Goal: Task Accomplishment & Management: Complete application form

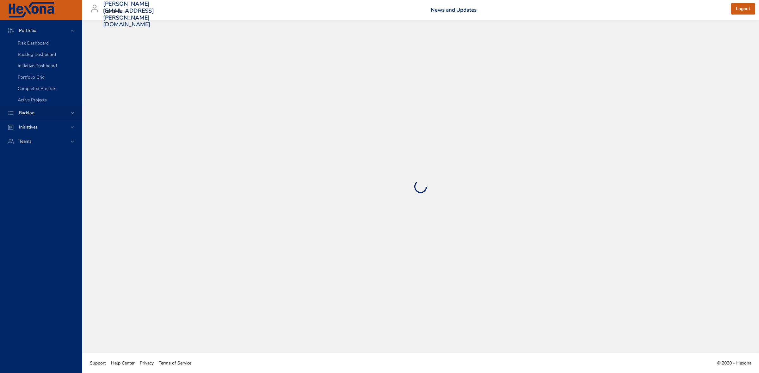
click at [72, 113] on icon at bounding box center [72, 113] width 3 height 2
click at [38, 59] on span "Backlog Details" at bounding box center [33, 57] width 30 height 6
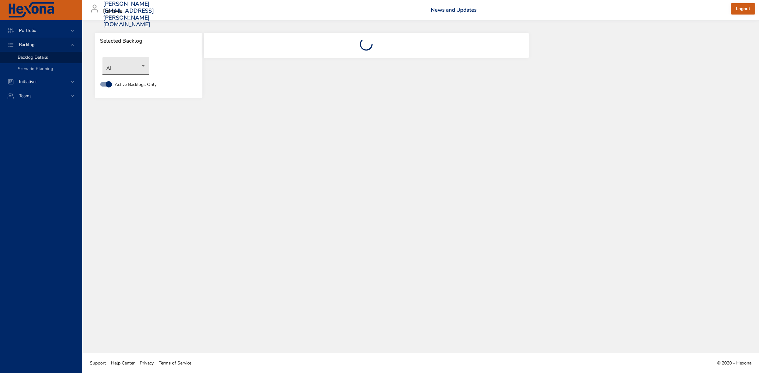
click at [142, 68] on body "Portfolio Backlog Backlog Details Scenario Planning Initiatives Teams [PERSON_N…" at bounding box center [379, 186] width 759 height 373
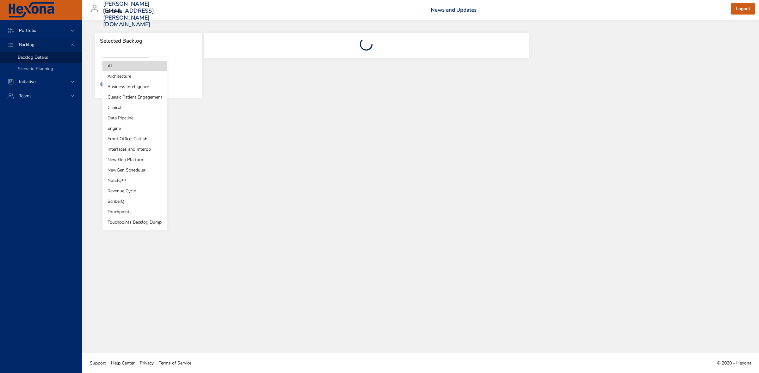
click at [127, 193] on li "Revenue Cycle" at bounding box center [134, 191] width 65 height 10
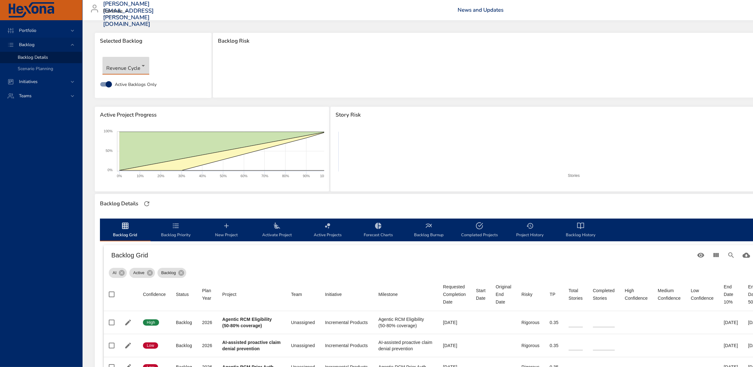
type input "*"
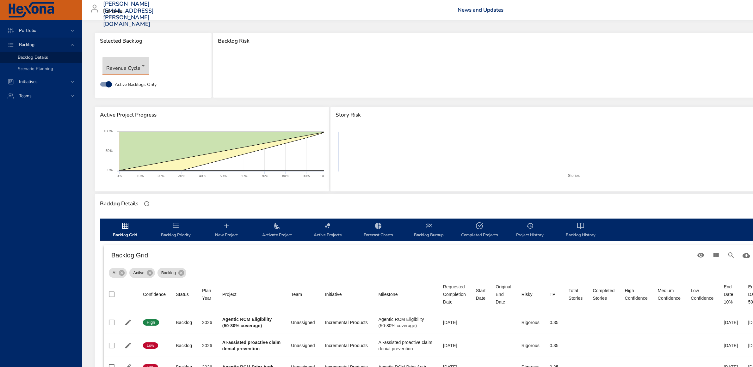
type input "*"
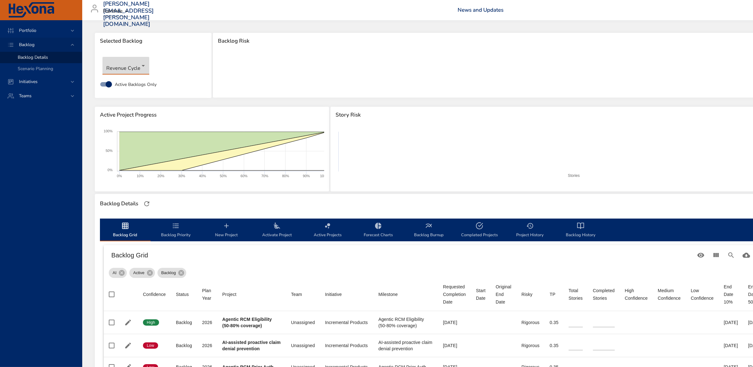
type input "*"
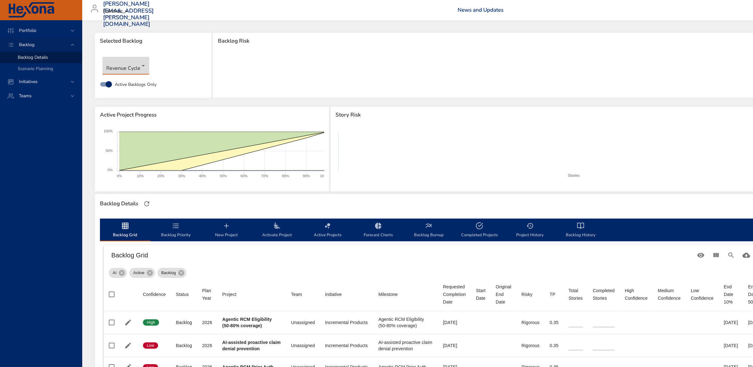
type input "*"
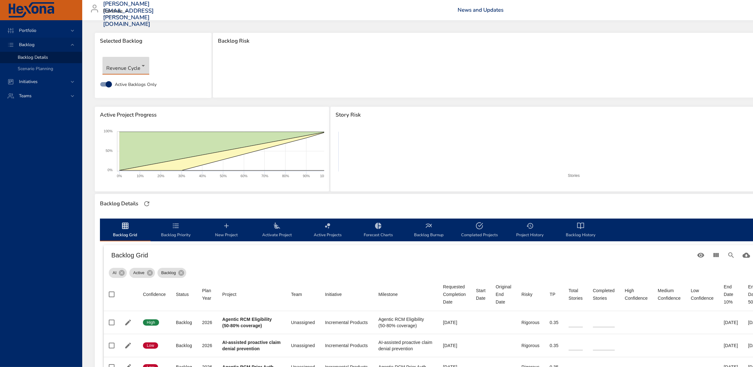
type input "*"
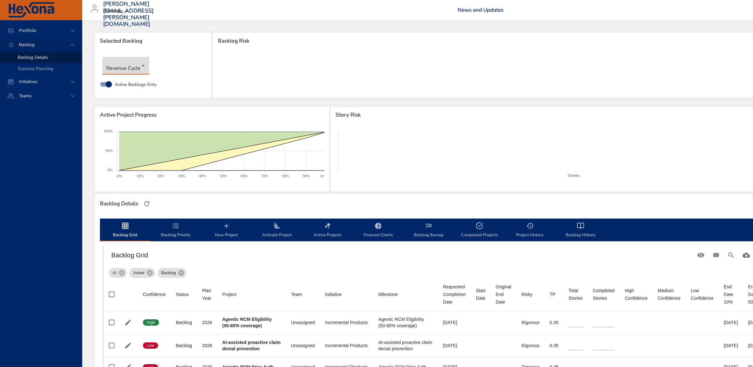
type input "*"
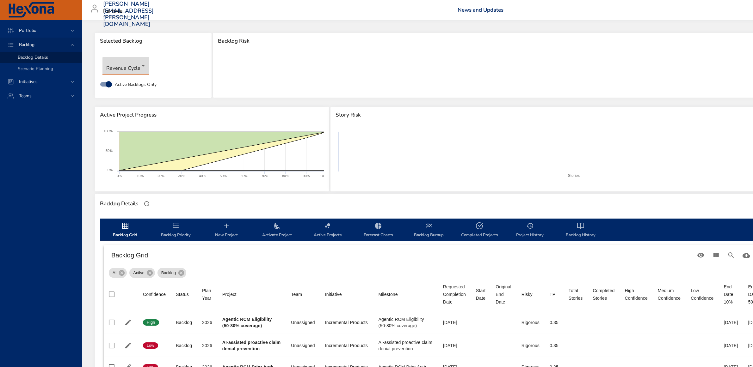
type input "*"
type input "**"
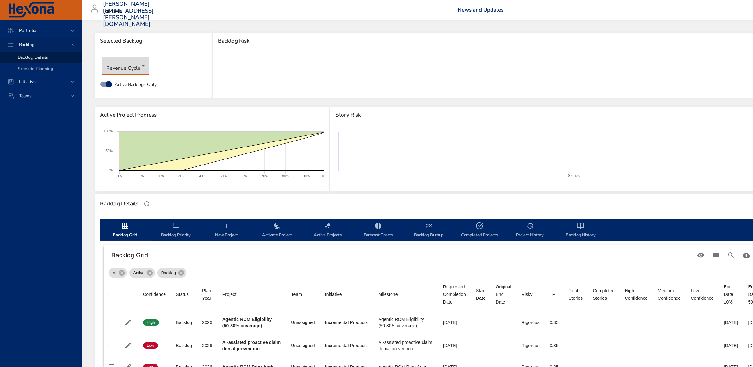
type input "*"
type input "**"
type input "*"
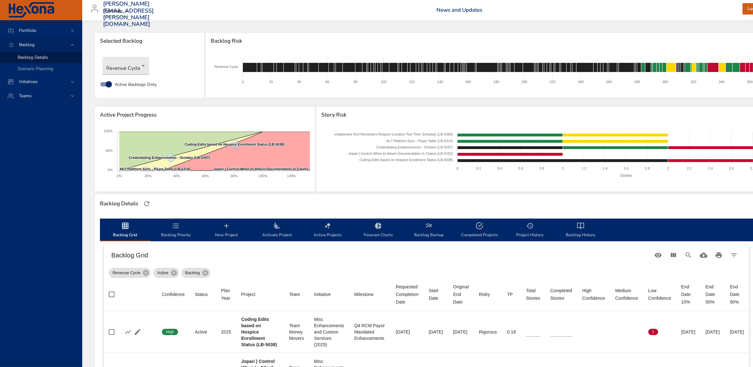
drag, startPoint x: 182, startPoint y: 230, endPoint x: 225, endPoint y: 227, distance: 42.5
click at [182, 230] on span "Backlog Priority" at bounding box center [175, 230] width 43 height 17
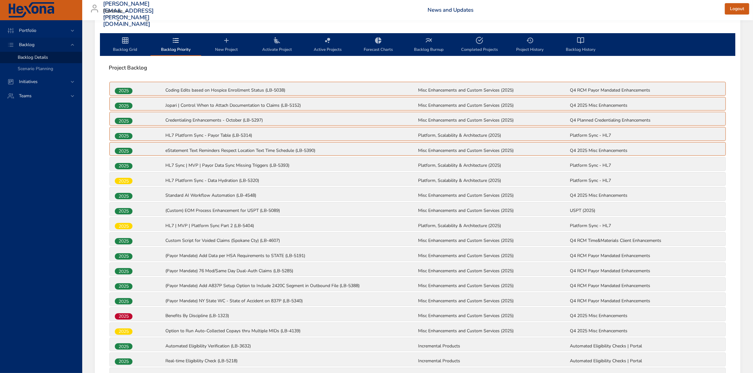
scroll to position [198, 0]
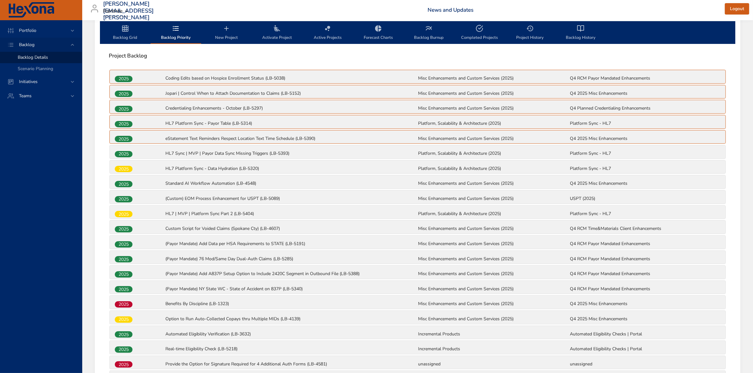
click at [122, 29] on icon "backlog-tab" at bounding box center [125, 28] width 6 height 6
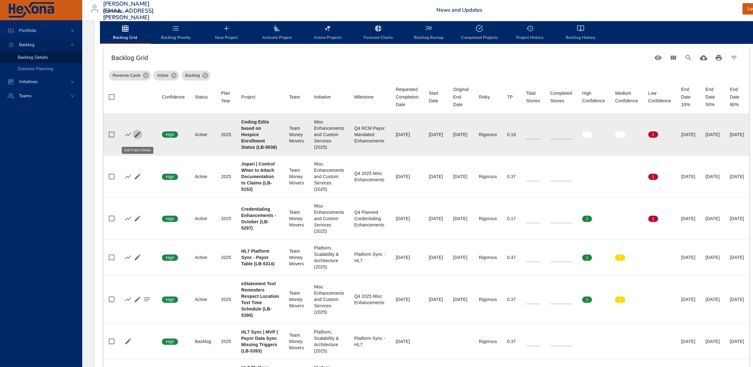
click at [137, 138] on icon "button" at bounding box center [138, 135] width 6 height 6
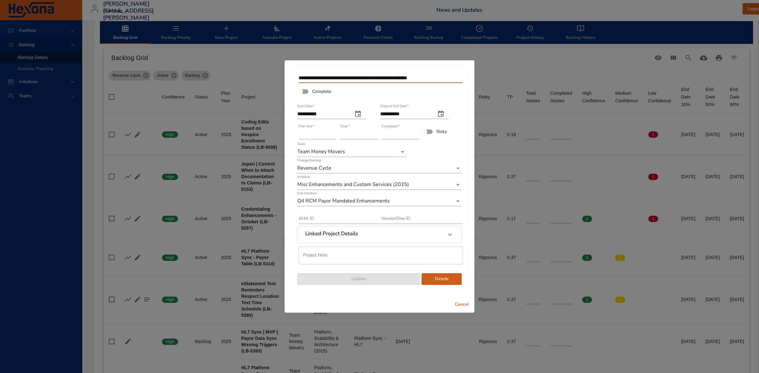
click at [299, 81] on input "**********" at bounding box center [380, 78] width 164 height 10
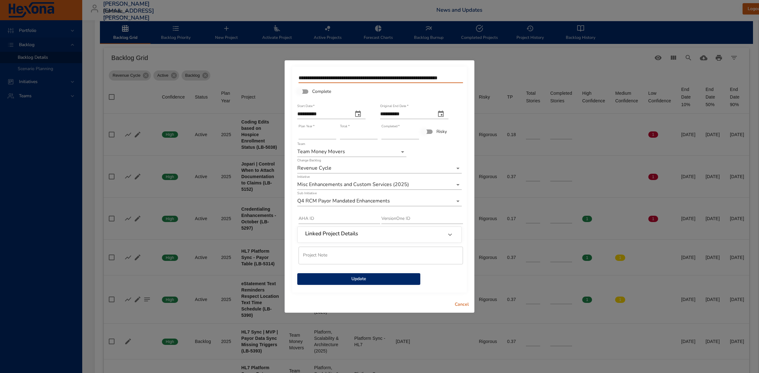
type input "**********"
click at [378, 280] on span "Update" at bounding box center [358, 279] width 113 height 8
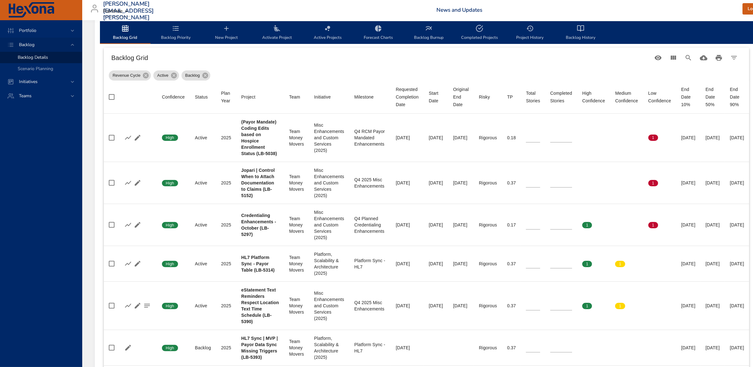
click at [172, 34] on span "Backlog Priority" at bounding box center [175, 33] width 43 height 17
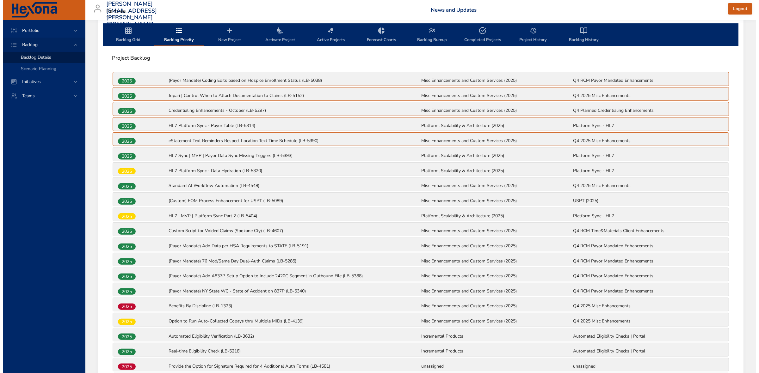
scroll to position [190, 0]
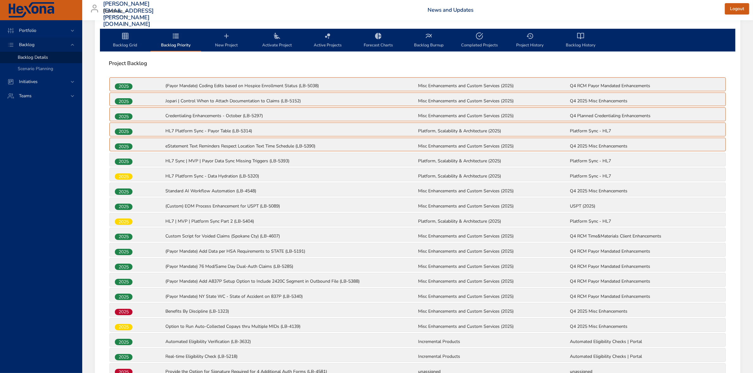
click at [229, 45] on span "New Project" at bounding box center [226, 40] width 43 height 17
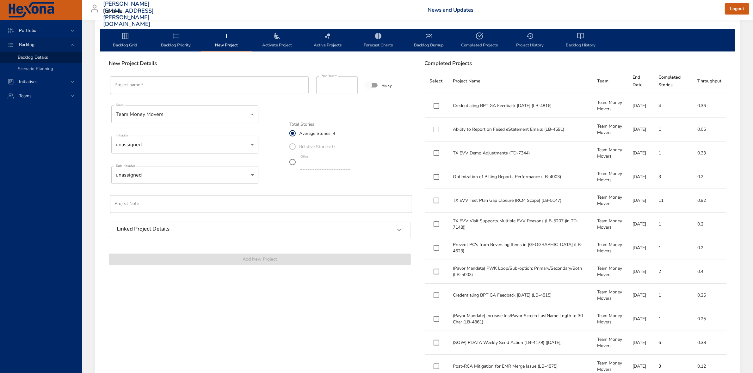
click at [176, 89] on input "Project name   *" at bounding box center [209, 86] width 199 height 18
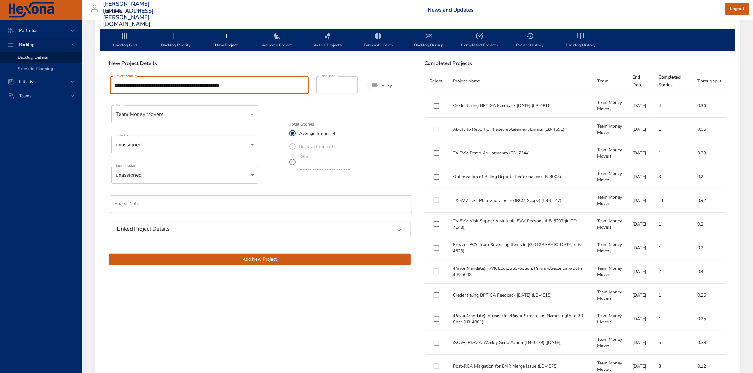
type input "**********"
click at [351, 167] on input "*" at bounding box center [325, 165] width 51 height 10
type input "*"
click at [351, 167] on input "*" at bounding box center [325, 165] width 51 height 10
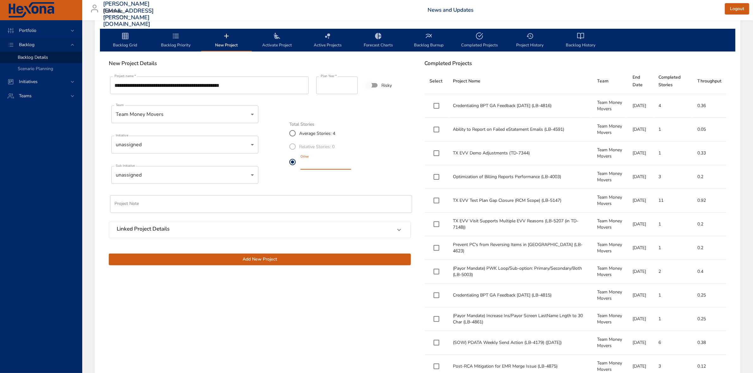
click at [258, 84] on input "**********" at bounding box center [209, 86] width 199 height 18
type input "**********"
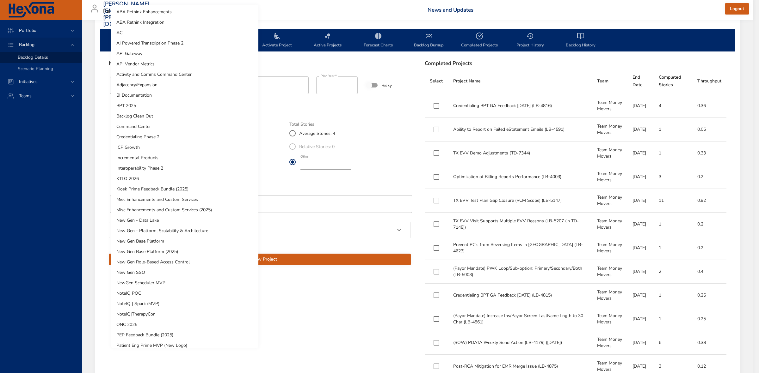
scroll to position [0, 0]
click at [180, 209] on li "Misc Enhancements and Custom Services (2025)" at bounding box center [184, 211] width 147 height 10
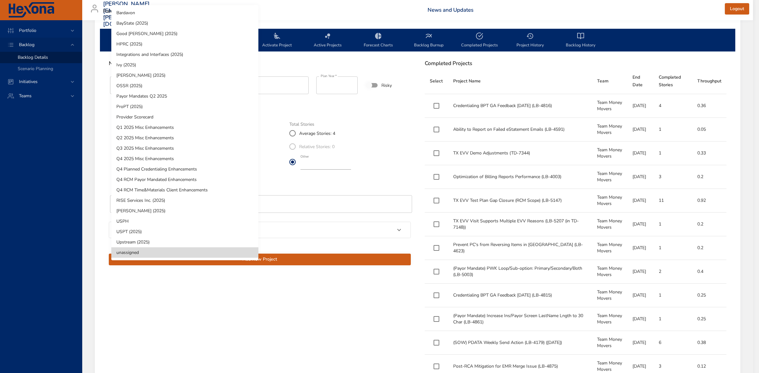
click at [162, 179] on li "Q4 RCM Payor Mandated Enhancements" at bounding box center [184, 180] width 147 height 10
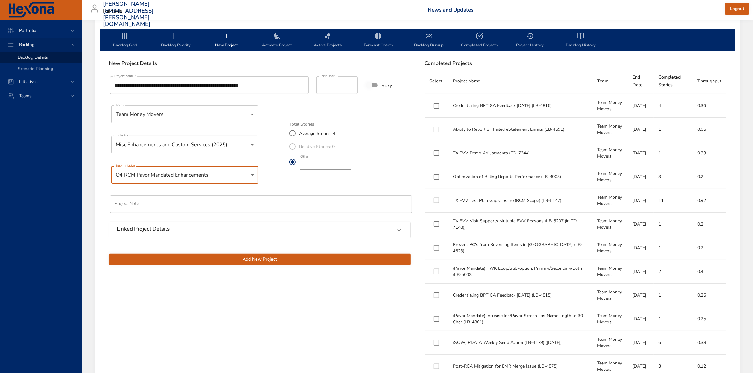
click at [263, 260] on span "Add New Project" at bounding box center [260, 260] width 292 height 8
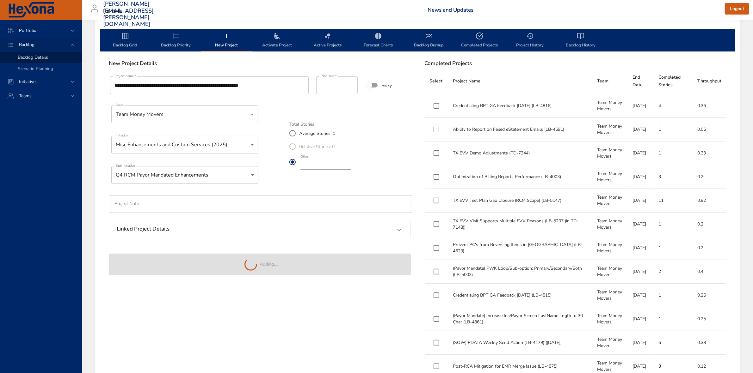
type input "*"
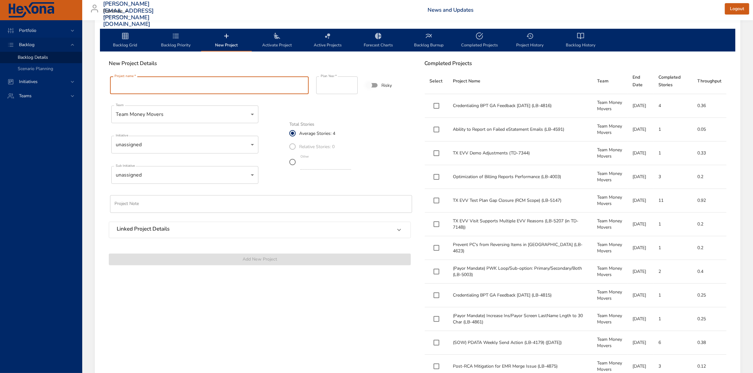
click at [138, 83] on input "Project name   *" at bounding box center [209, 86] width 199 height 18
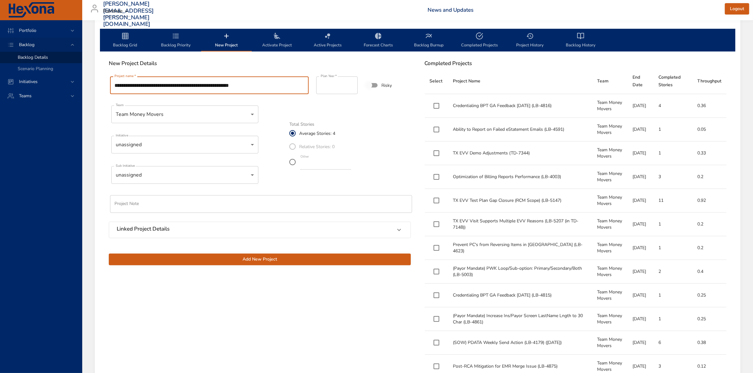
type input "**********"
click at [351, 167] on input "*" at bounding box center [325, 165] width 51 height 10
type input "*"
click at [351, 167] on input "*" at bounding box center [325, 165] width 51 height 10
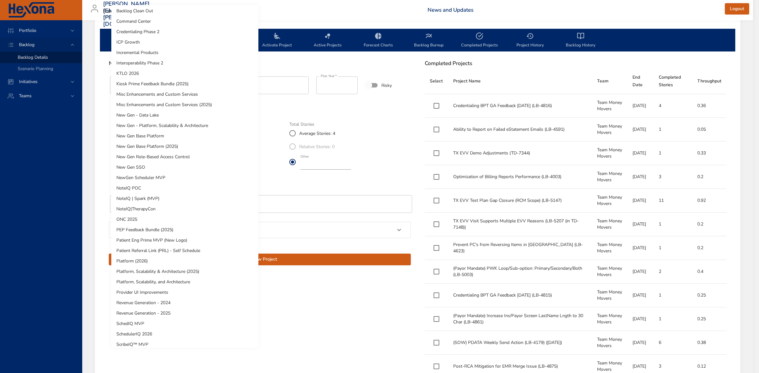
scroll to position [98, 0]
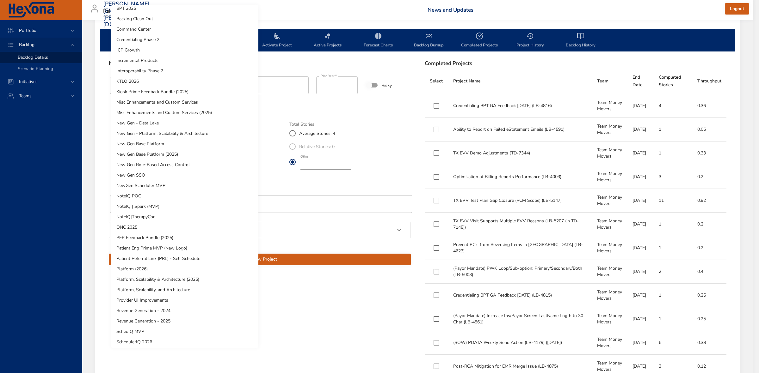
click at [163, 114] on li "Misc Enhancements and Custom Services (2025)" at bounding box center [184, 113] width 147 height 10
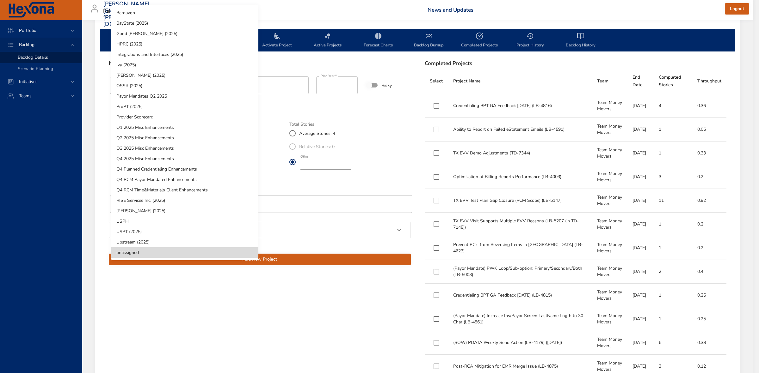
click at [178, 176] on li "Q4 RCM Payor Mandated Enhancements" at bounding box center [184, 180] width 147 height 10
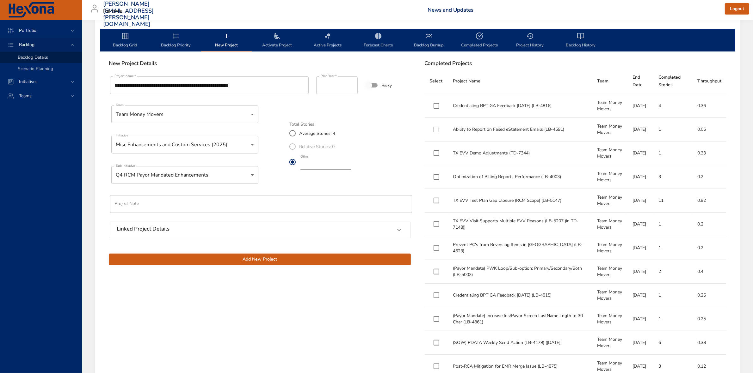
click at [262, 262] on span "Add New Project" at bounding box center [260, 260] width 292 height 8
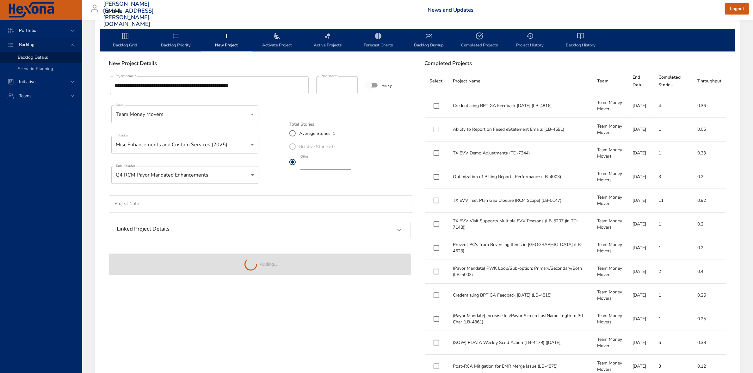
type input "*"
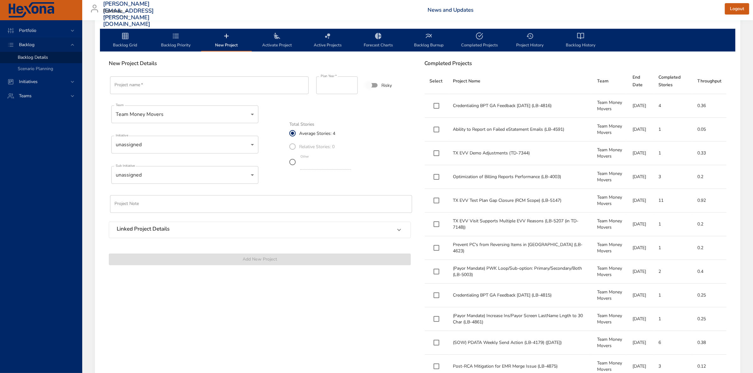
click at [172, 88] on input "Project name   *" at bounding box center [209, 86] width 199 height 18
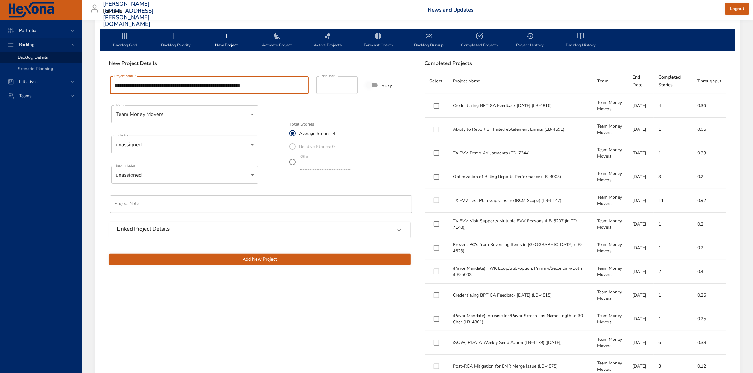
type input "**********"
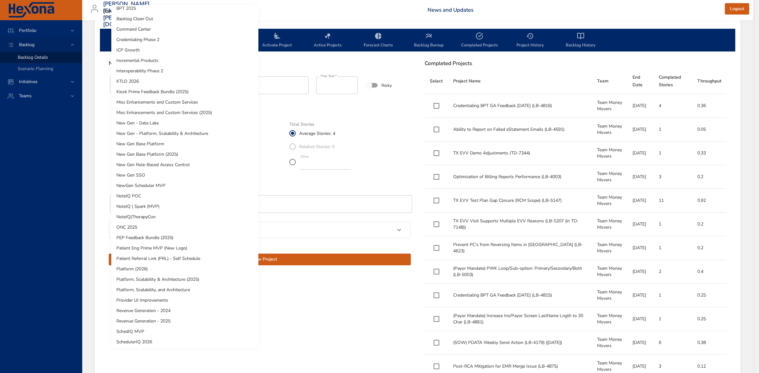
click at [162, 113] on li "Misc Enhancements and Custom Services (2025)" at bounding box center [184, 113] width 147 height 10
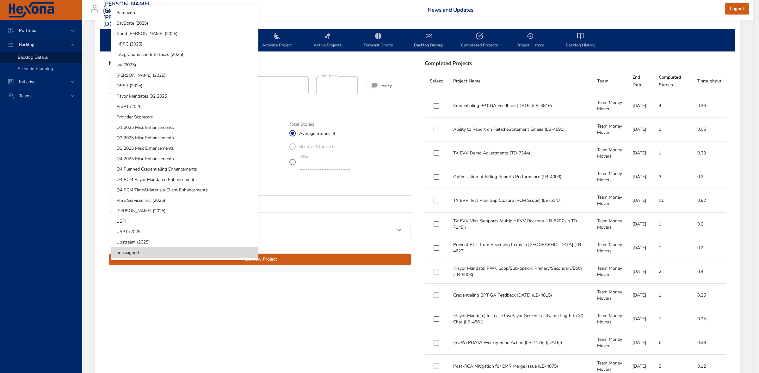
click at [155, 178] on li "Q4 RCM Payor Mandated Enhancements" at bounding box center [184, 180] width 147 height 10
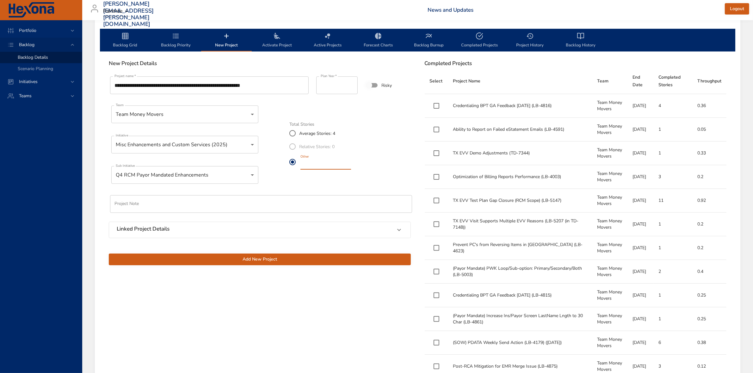
click at [351, 168] on input "*" at bounding box center [325, 165] width 51 height 10
type input "*"
click at [351, 168] on input "*" at bounding box center [325, 165] width 51 height 10
click at [236, 260] on span "Add New Project" at bounding box center [260, 260] width 292 height 8
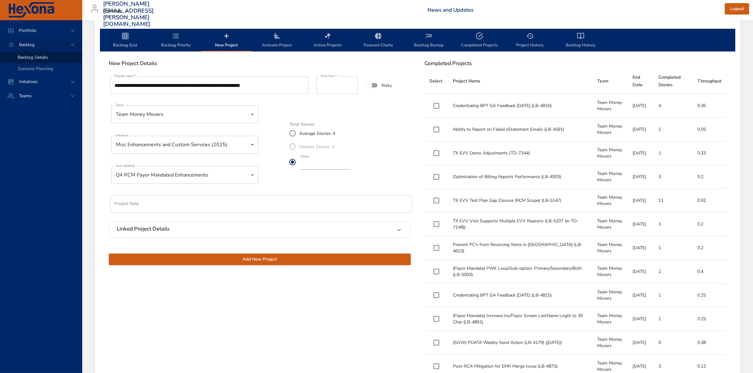
type input "*"
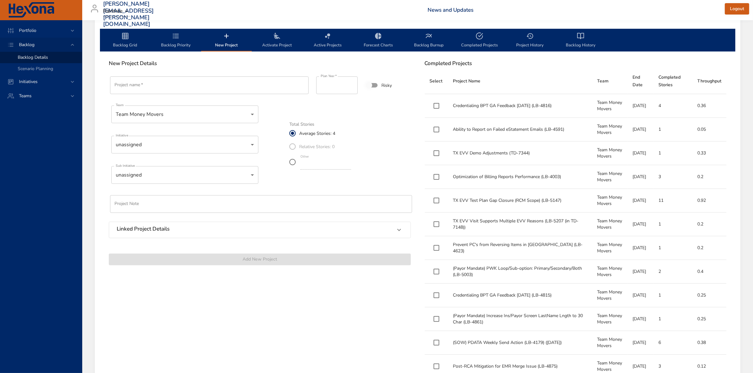
click at [179, 42] on span "Backlog Priority" at bounding box center [175, 40] width 43 height 17
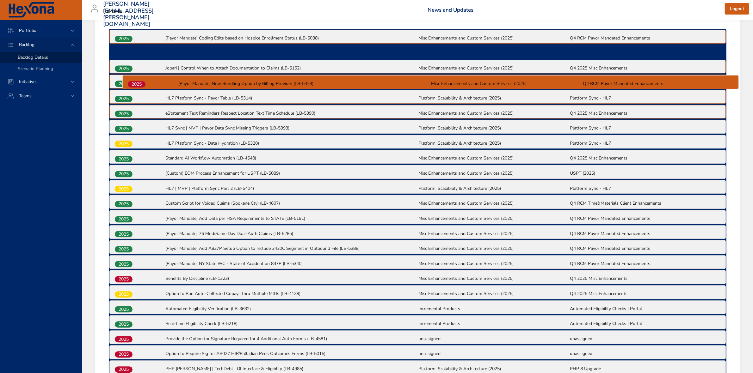
scroll to position [211, 0]
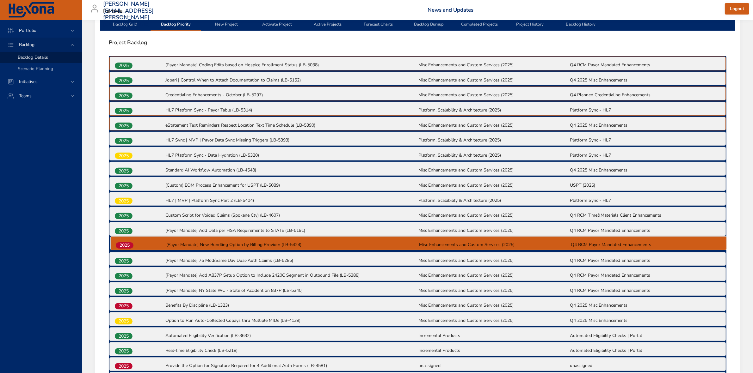
drag, startPoint x: 125, startPoint y: 279, endPoint x: 127, endPoint y: 243, distance: 35.5
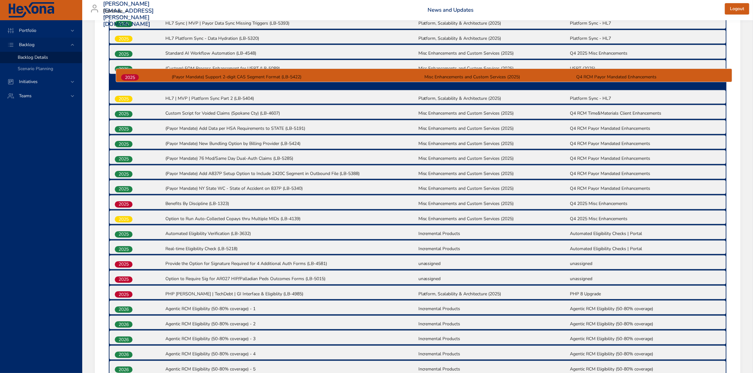
scroll to position [328, 0]
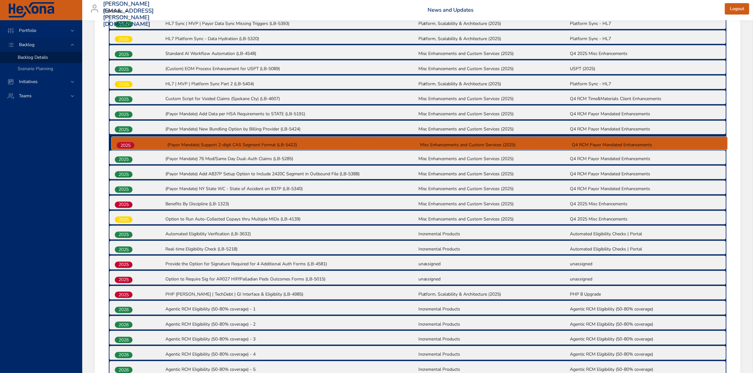
drag, startPoint x: 123, startPoint y: 295, endPoint x: 126, endPoint y: 144, distance: 150.2
click at [126, 144] on div "2025 (Payor Mandate) Coding Edits based on Hospice Enrollment Status (LB-5038) …" at bounding box center [418, 338] width 618 height 799
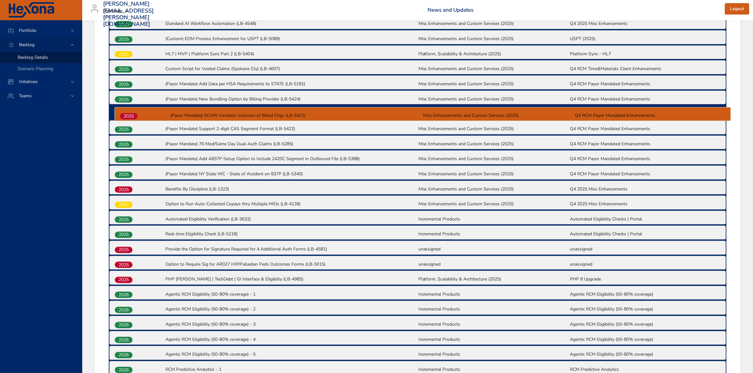
scroll to position [357, 0]
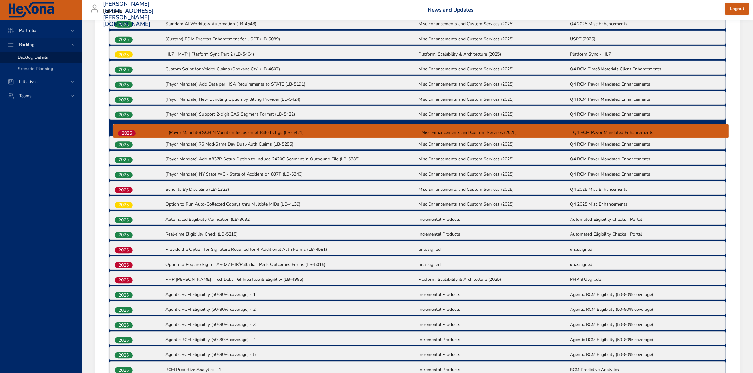
drag, startPoint x: 123, startPoint y: 309, endPoint x: 127, endPoint y: 131, distance: 178.0
click at [127, 131] on div "2025 (Payor Mandate) Coding Edits based on Hospice Enrollment Status (LB-5038) …" at bounding box center [418, 309] width 618 height 799
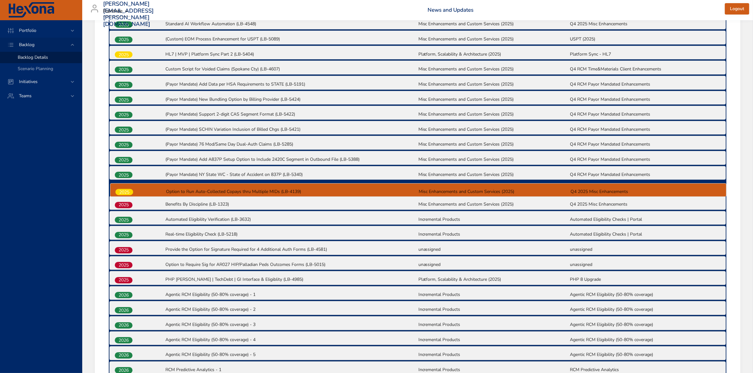
drag, startPoint x: 126, startPoint y: 205, endPoint x: 127, endPoint y: 191, distance: 14.3
click at [127, 191] on div "2025 (Payor Mandate) Coding Edits based on Hospice Enrollment Status (LB-5038) …" at bounding box center [418, 309] width 618 height 799
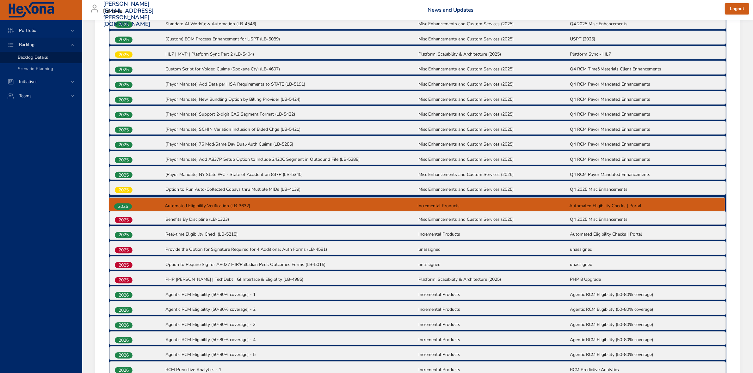
drag, startPoint x: 128, startPoint y: 221, endPoint x: 127, endPoint y: 206, distance: 14.9
click at [127, 206] on div "2025 (Payor Mandate) Coding Edits based on Hospice Enrollment Status (LB-5038) …" at bounding box center [418, 309] width 618 height 799
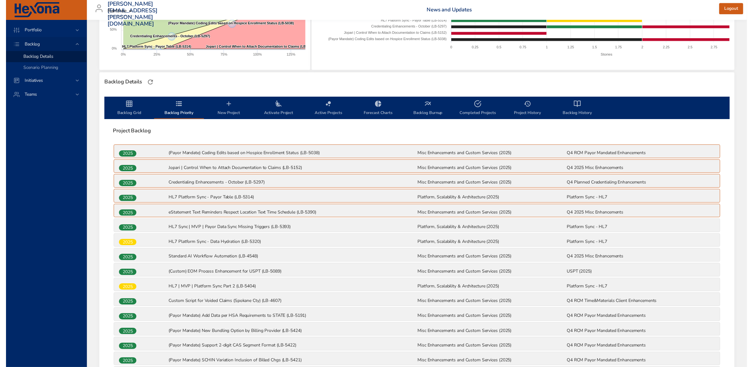
scroll to position [120, 0]
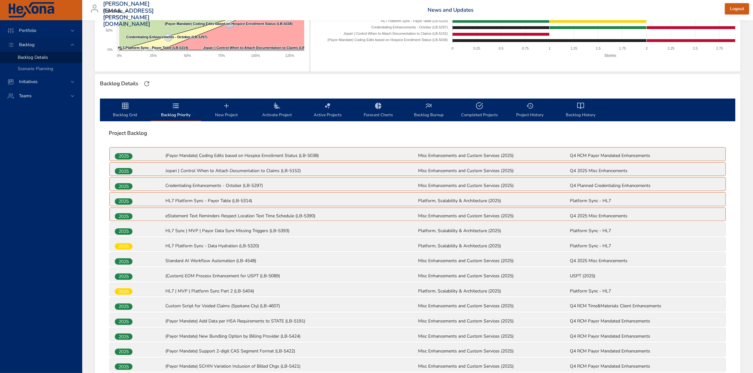
click at [132, 108] on span "Backlog Grid" at bounding box center [125, 110] width 43 height 17
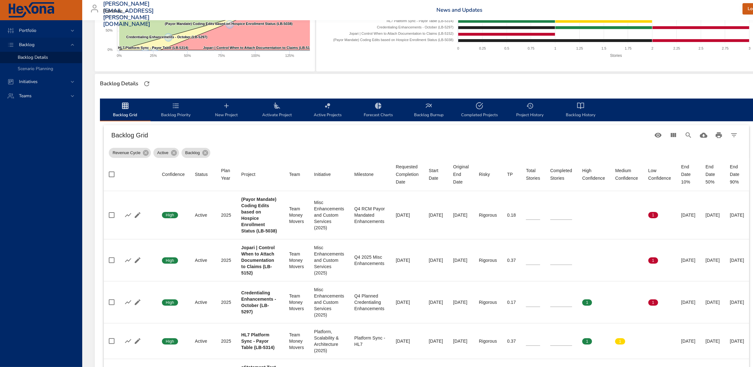
click at [170, 110] on span "Backlog Priority" at bounding box center [175, 110] width 43 height 17
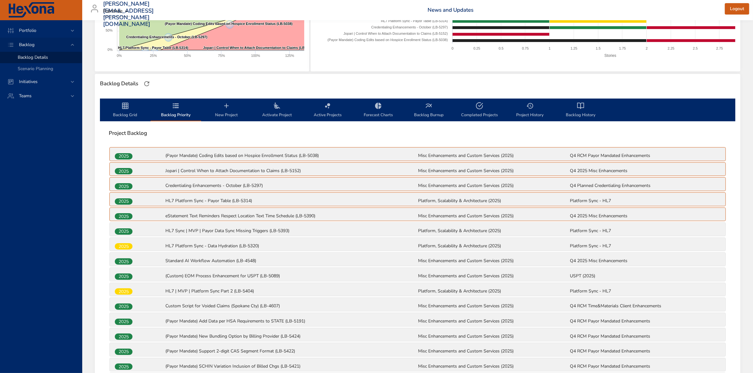
click at [122, 107] on icon "backlog-tab" at bounding box center [125, 106] width 6 height 6
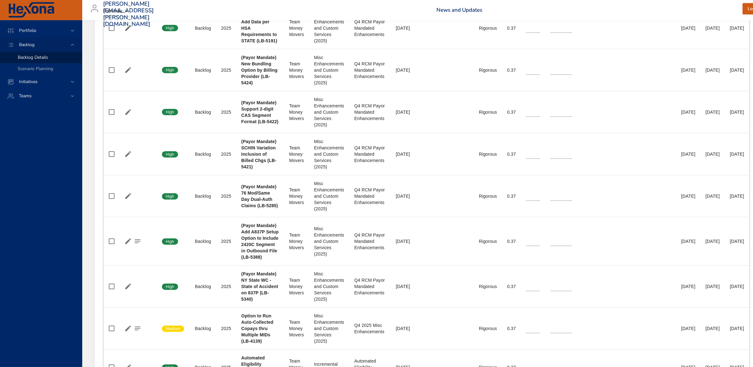
scroll to position [751, 0]
